Goal: Transaction & Acquisition: Purchase product/service

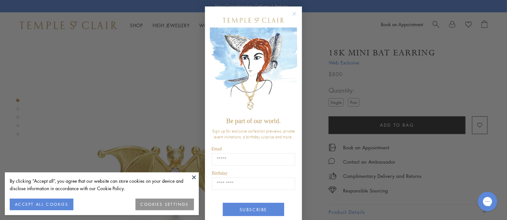
click at [294, 14] on circle "Close dialog" at bounding box center [295, 14] width 8 height 8
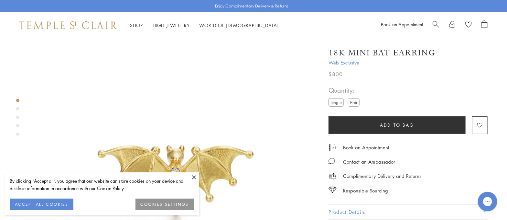
click at [248, 76] on img at bounding box center [175, 181] width 287 height 287
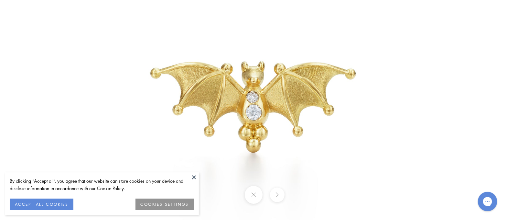
click at [196, 178] on button at bounding box center [194, 177] width 10 height 10
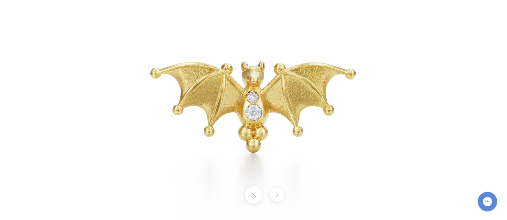
scroll to position [74, 0]
click at [252, 196] on button at bounding box center [254, 195] width 18 height 18
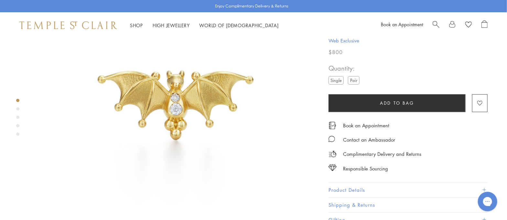
click at [16, 109] on div "Product gallery navigation" at bounding box center [17, 108] width 3 height 3
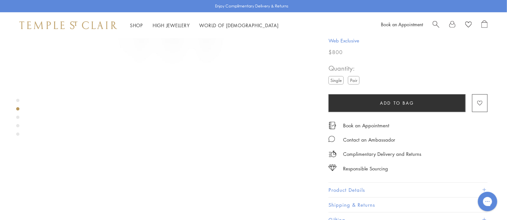
scroll to position [300, 0]
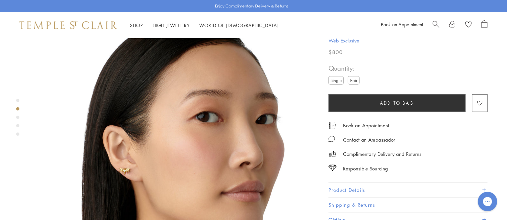
click at [18, 116] on div "Product gallery navigation" at bounding box center [17, 117] width 3 height 3
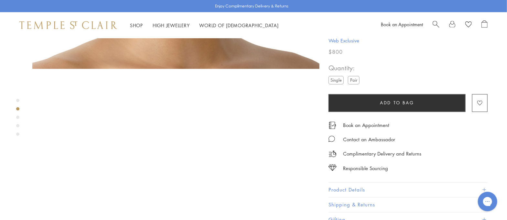
scroll to position [587, 0]
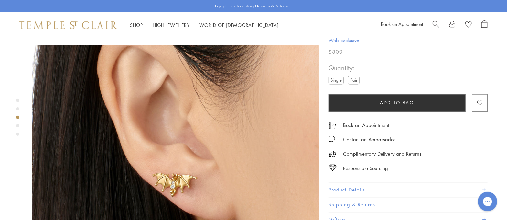
click at [17, 125] on div "Product gallery navigation" at bounding box center [17, 125] width 3 height 3
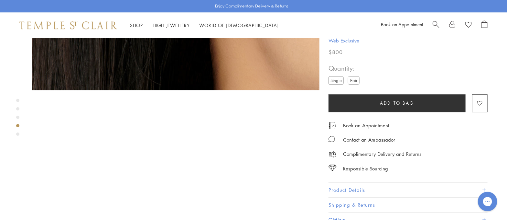
scroll to position [875, 0]
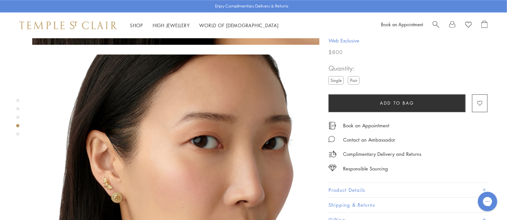
click at [126, 156] on img at bounding box center [175, 197] width 287 height 287
